Goal: Manage account settings

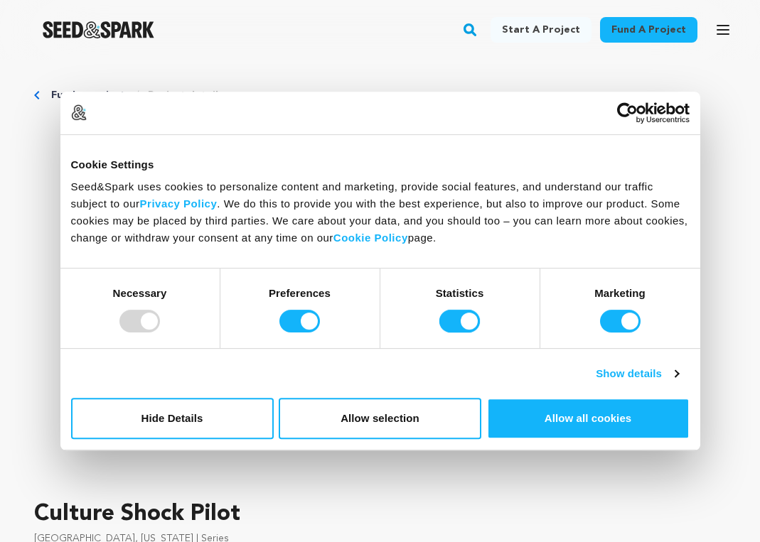
click at [451, 331] on input "Statistics" at bounding box center [459, 321] width 41 height 23
checkbox input "false"
click at [620, 323] on input "Marketing" at bounding box center [620, 321] width 41 height 23
checkbox input "false"
click at [300, 320] on input "Preferences" at bounding box center [299, 321] width 41 height 23
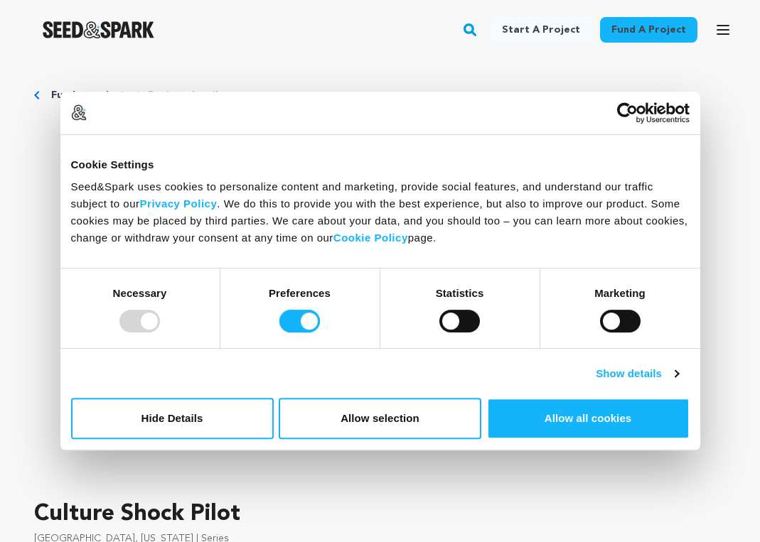
checkbox input "false"
click at [150, 302] on div "Necessary" at bounding box center [140, 309] width 160 height 80
click at [157, 310] on div "Necessary" at bounding box center [140, 309] width 160 height 80
click at [183, 324] on div "Necessary" at bounding box center [140, 309] width 160 height 80
click at [469, 332] on input "Statistics" at bounding box center [459, 321] width 41 height 23
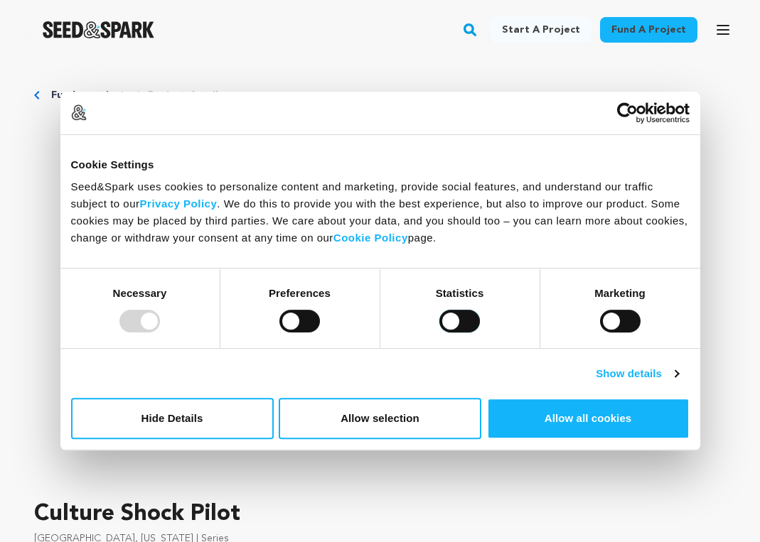
checkbox input "true"
click at [650, 372] on link "Show details" at bounding box center [637, 373] width 82 height 17
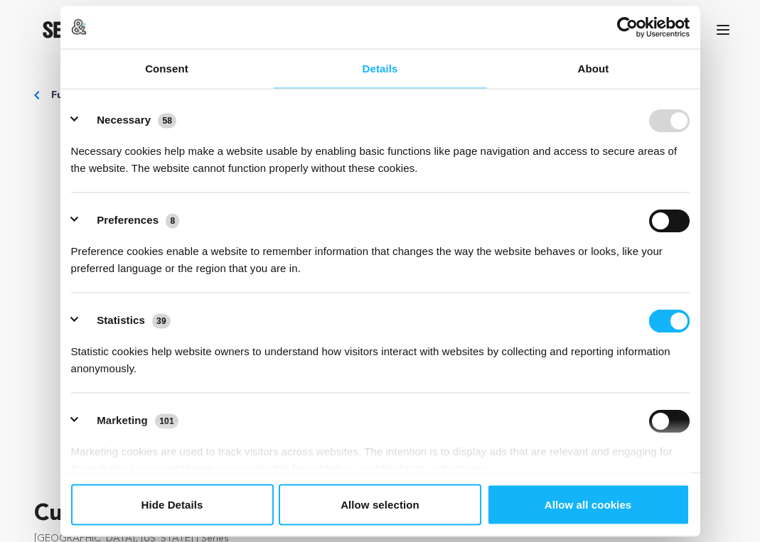
click at [652, 321] on input "Statistics" at bounding box center [669, 320] width 41 height 23
checkbox input "false"
